Goal: Task Accomplishment & Management: Manage account settings

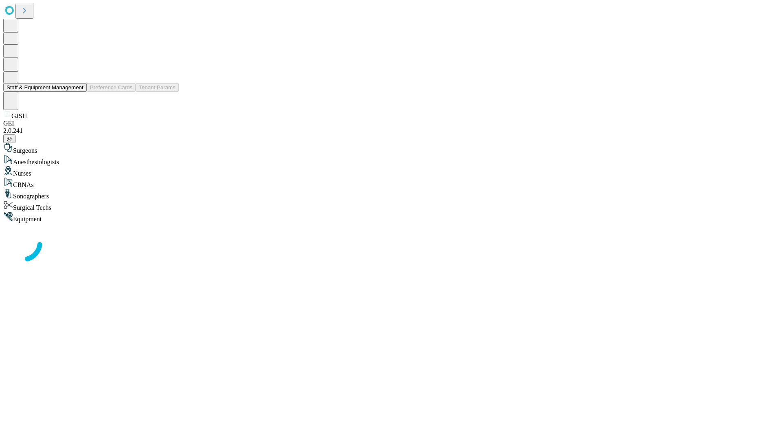
click at [78, 92] on button "Staff & Equipment Management" at bounding box center [45, 87] width 84 height 9
